Goal: Task Accomplishment & Management: Manage account settings

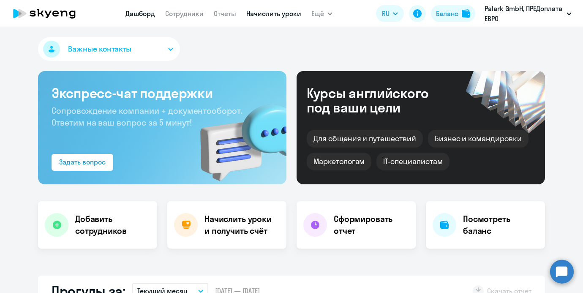
click at [249, 13] on link "Начислить уроки" at bounding box center [274, 13] width 55 height 8
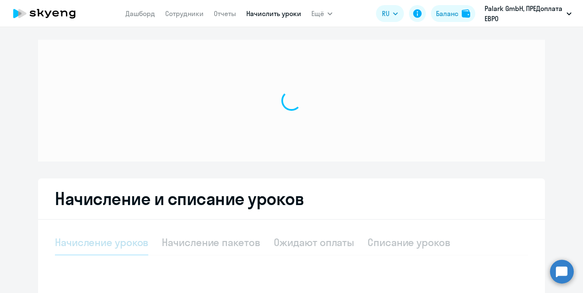
select select "10"
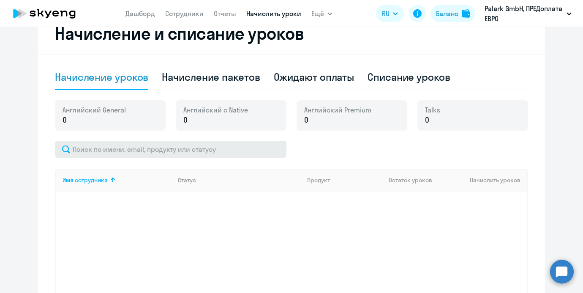
scroll to position [239, 0]
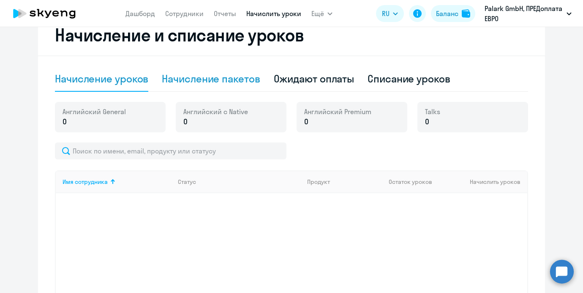
click at [240, 81] on div "Начисление пакетов" at bounding box center [211, 79] width 98 height 14
select select "10"
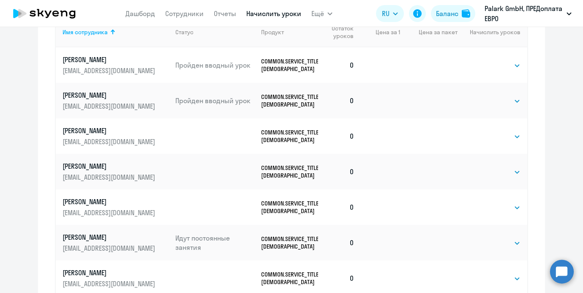
scroll to position [331, 0]
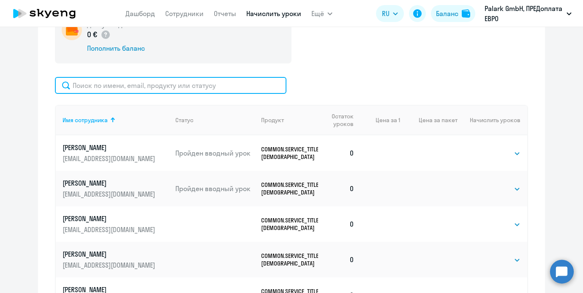
click at [191, 86] on input "text" at bounding box center [171, 85] width 232 height 17
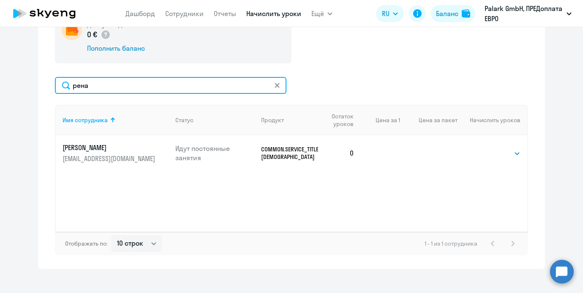
type input "рена"
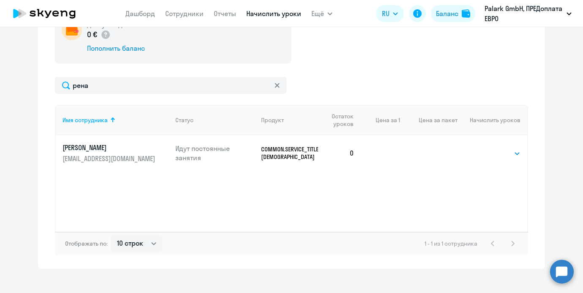
click at [482, 156] on td "Выбрать 4 8 16 32 64 96 128 Выбрать" at bounding box center [493, 153] width 70 height 36
click at [486, 156] on select "Выбрать 4 8 16 32 64 96 128" at bounding box center [503, 153] width 35 height 10
select select "4"
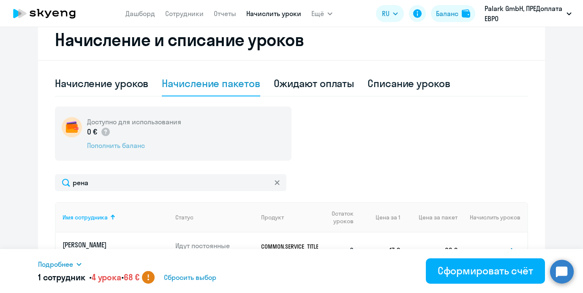
scroll to position [201, 0]
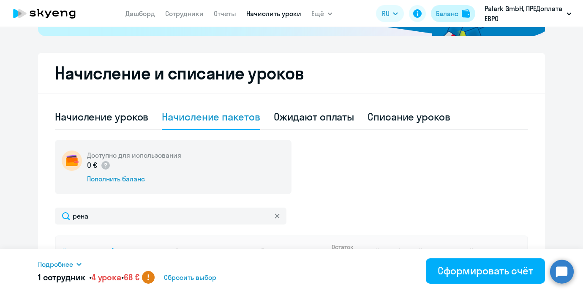
click at [438, 19] on button "Баланс" at bounding box center [453, 13] width 44 height 17
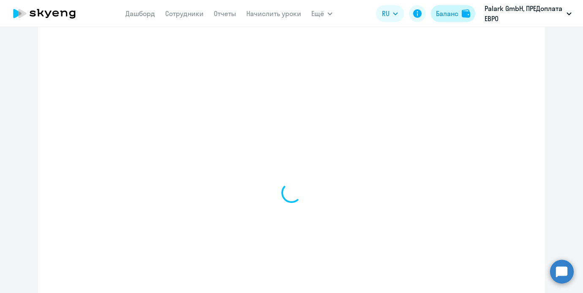
select select "english_adult_not_native_speaker"
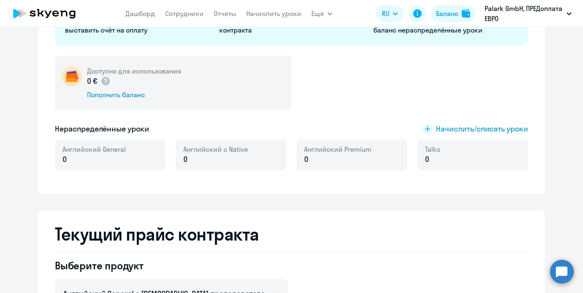
scroll to position [140, 0]
